Goal: Navigation & Orientation: Find specific page/section

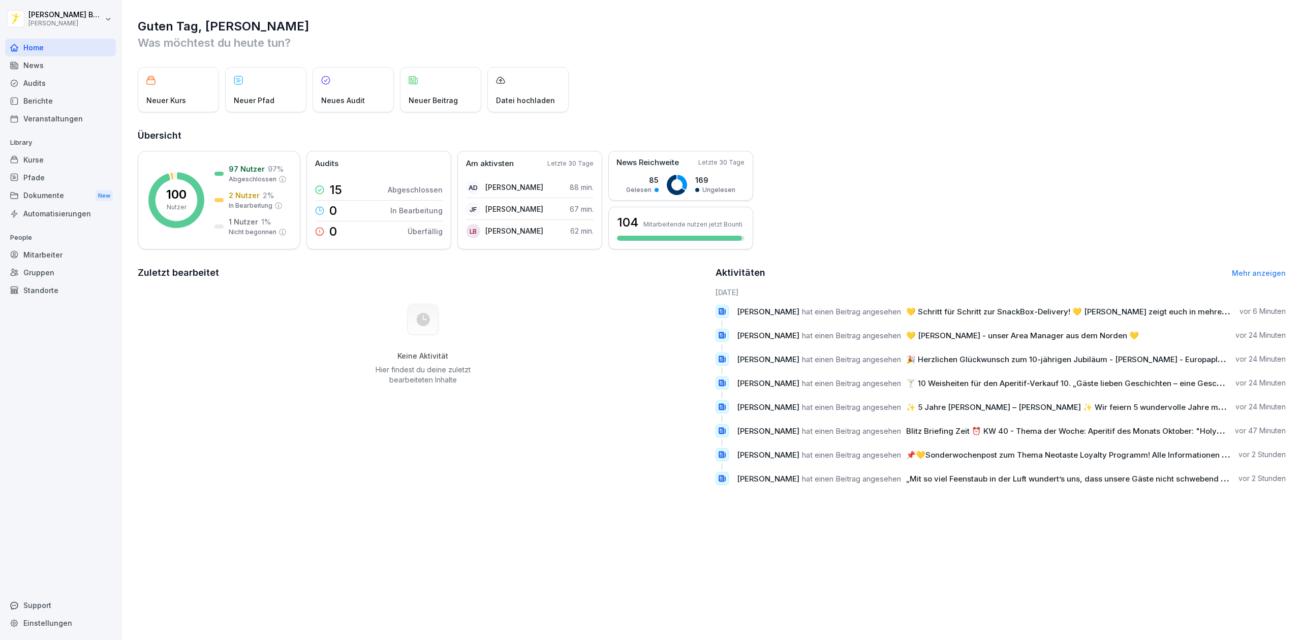
click at [78, 72] on div "News" at bounding box center [60, 65] width 111 height 18
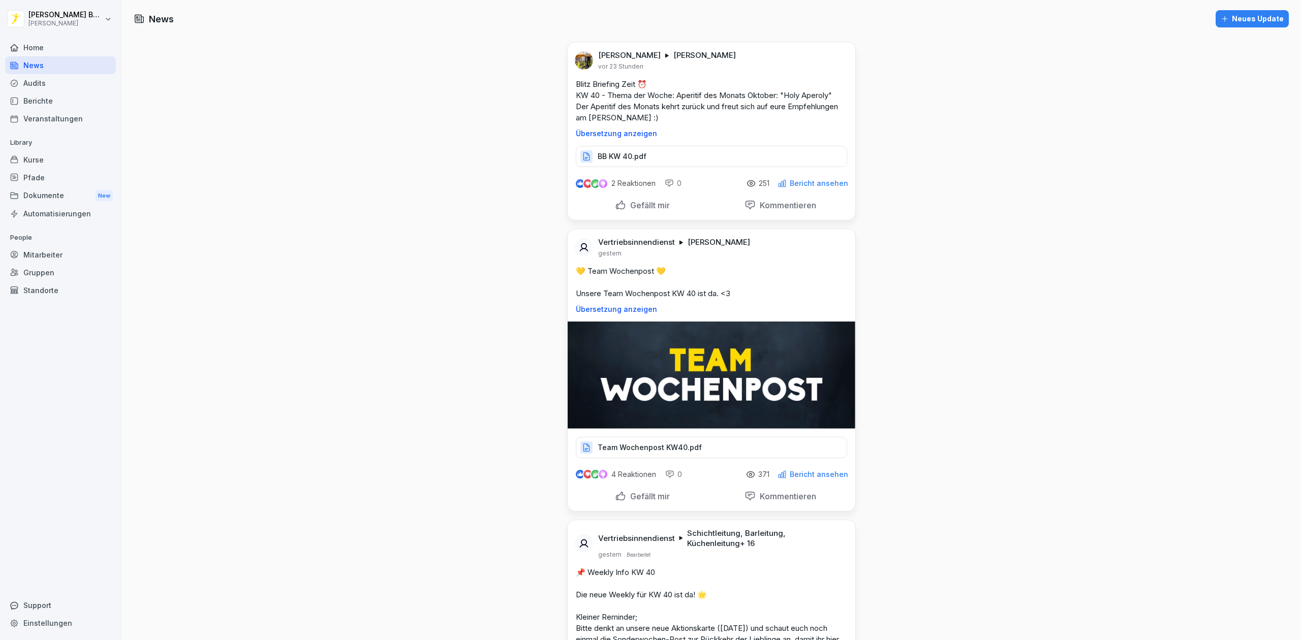
click at [28, 49] on div "Home" at bounding box center [60, 48] width 111 height 18
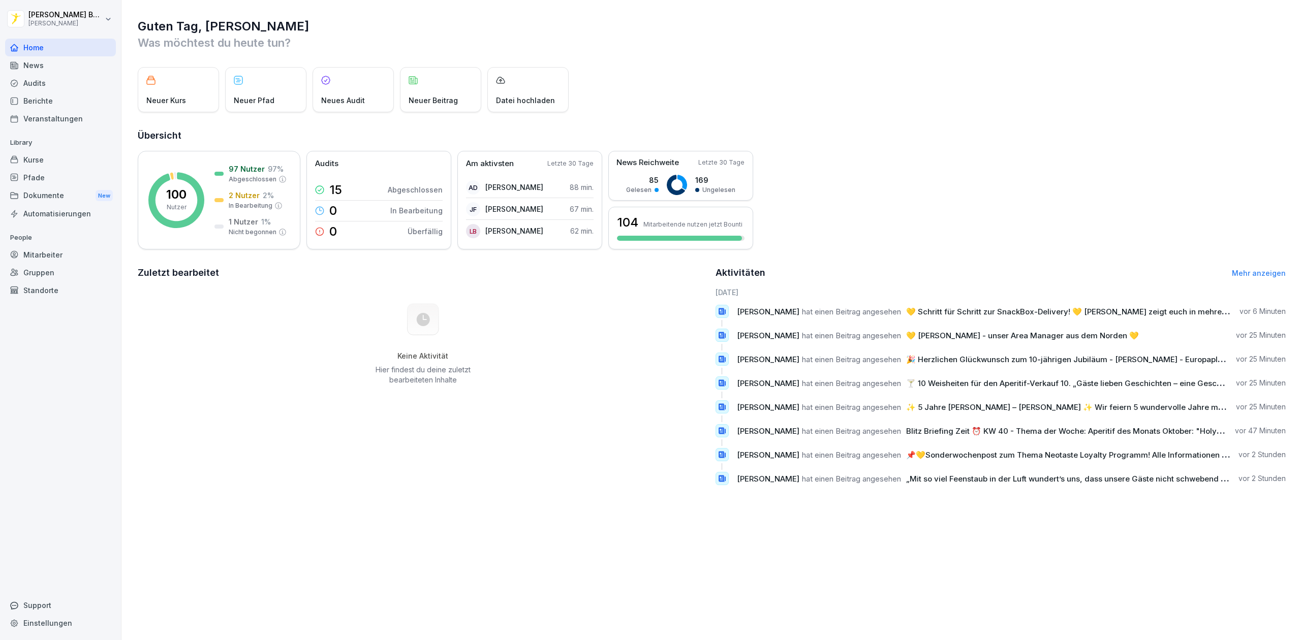
click at [98, 70] on div "News" at bounding box center [60, 65] width 111 height 18
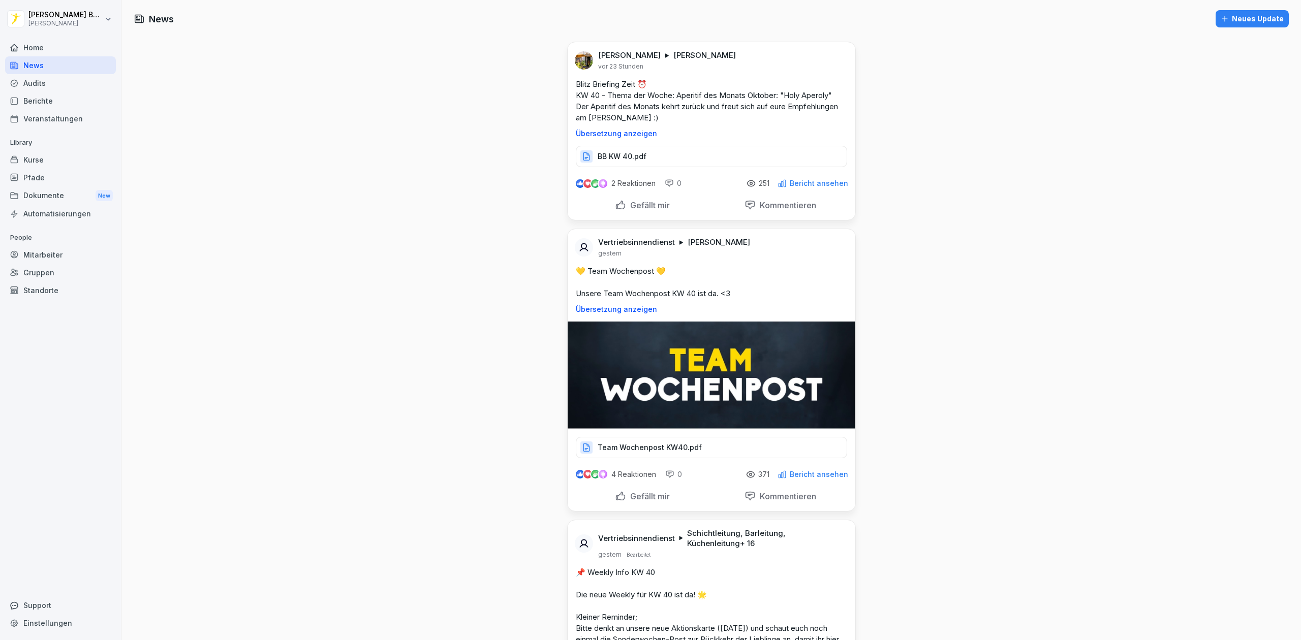
click at [28, 68] on div "News" at bounding box center [60, 65] width 111 height 18
click at [47, 51] on div "Home" at bounding box center [60, 48] width 111 height 18
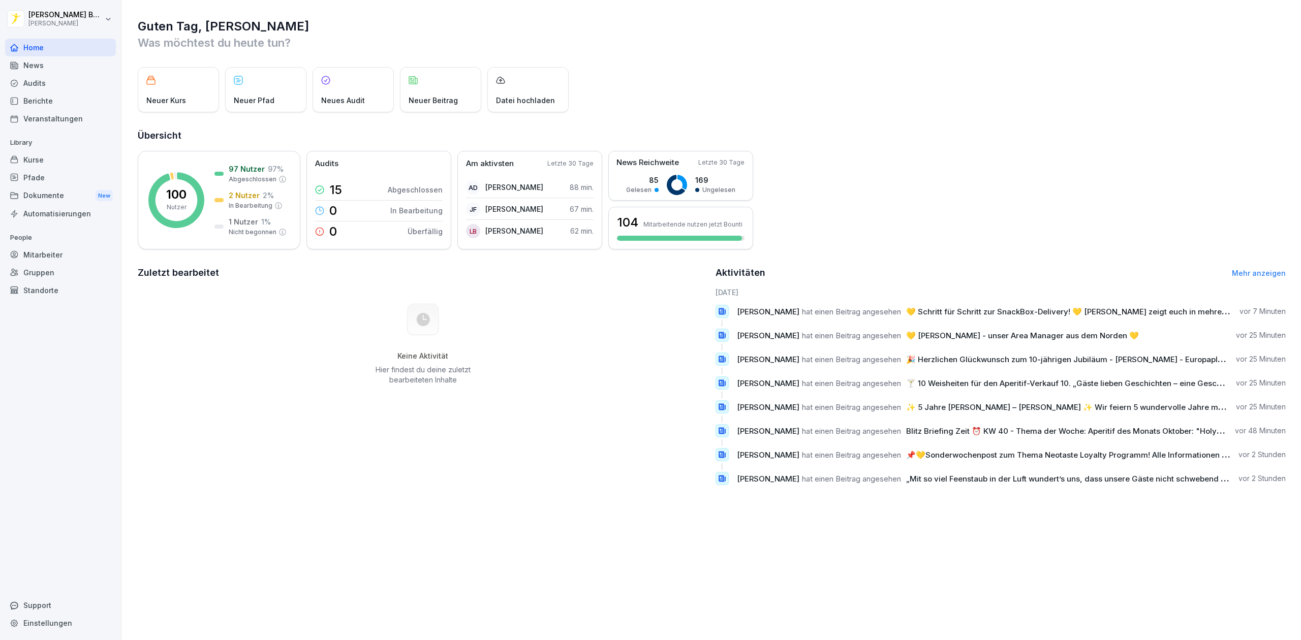
click at [49, 66] on div "News" at bounding box center [60, 65] width 111 height 18
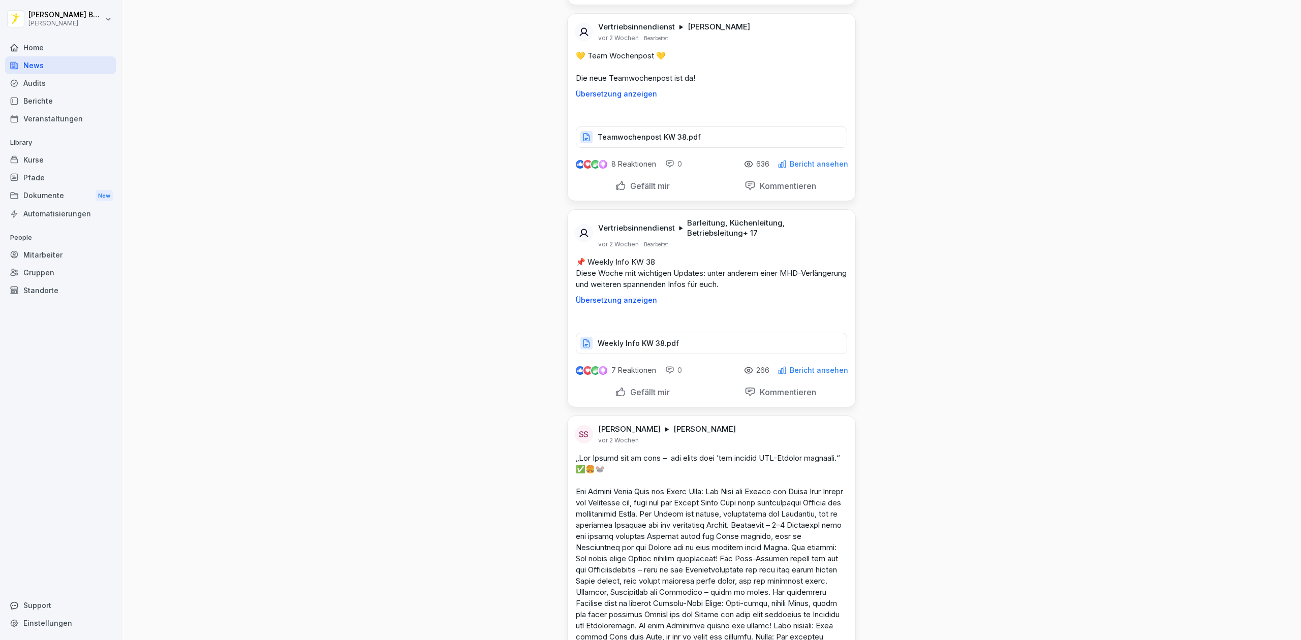
scroll to position [9753, 0]
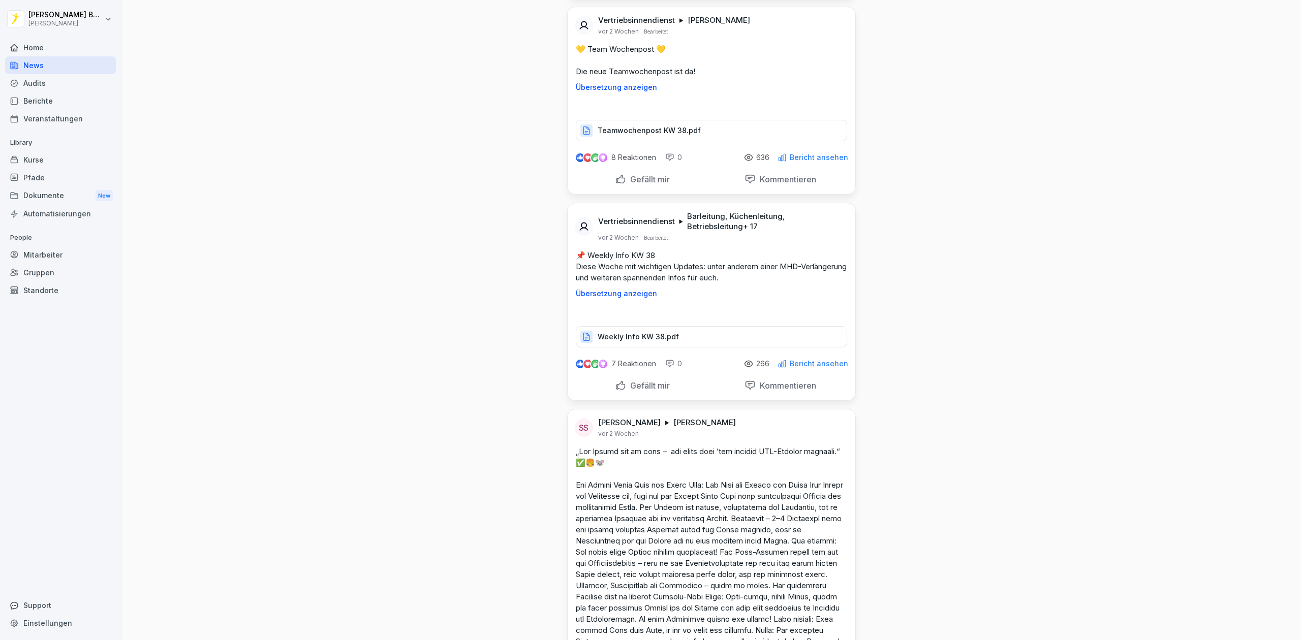
click at [53, 52] on div "Home" at bounding box center [60, 48] width 111 height 18
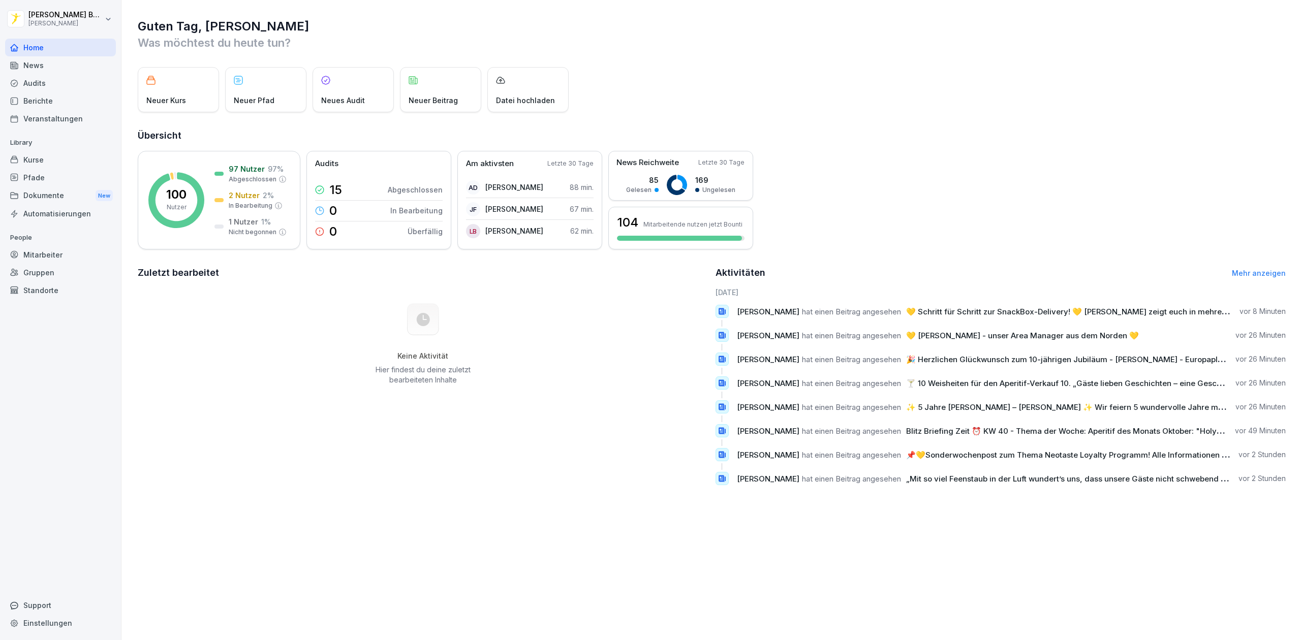
click at [1237, 271] on link "Mehr anzeigen" at bounding box center [1259, 273] width 54 height 9
